Goal: Find specific page/section: Find specific page/section

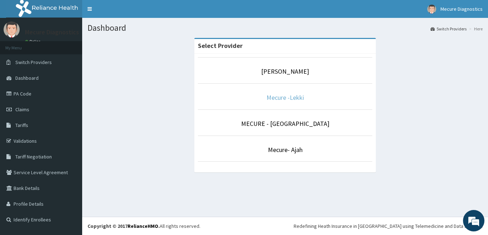
click at [288, 95] on link "Mecure -Lekki" at bounding box center [284, 97] width 37 height 8
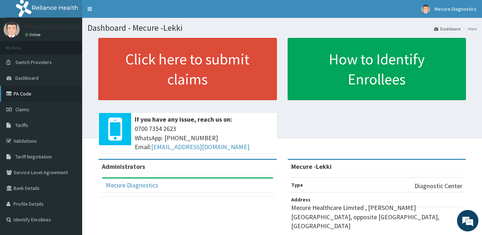
click at [39, 93] on link "PA Code" at bounding box center [41, 94] width 82 height 16
